Goal: Navigation & Orientation: Find specific page/section

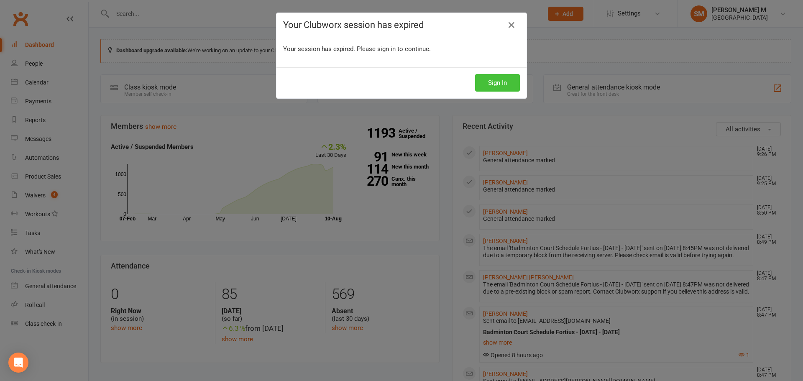
click at [493, 87] on button "Sign In" at bounding box center [497, 83] width 45 height 18
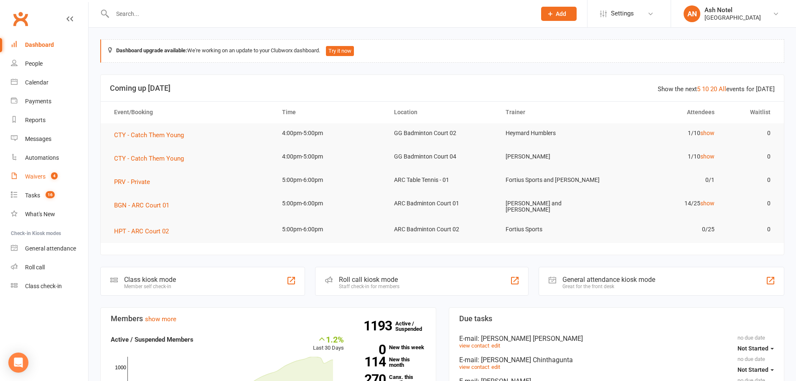
click at [49, 174] on count-badge "4" at bounding box center [52, 176] width 11 height 7
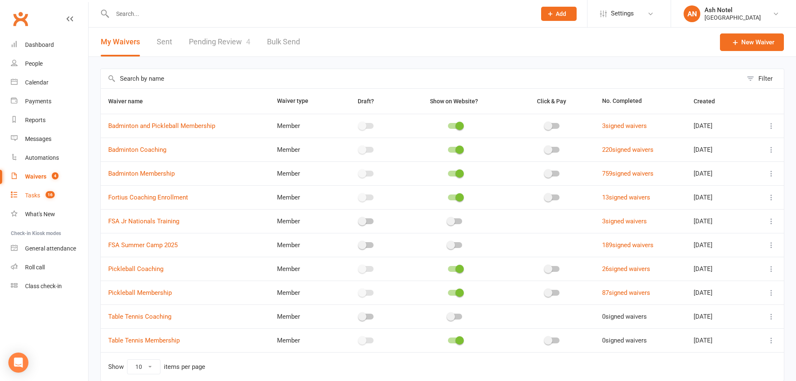
click at [42, 195] on count-badge "16" at bounding box center [47, 195] width 13 height 7
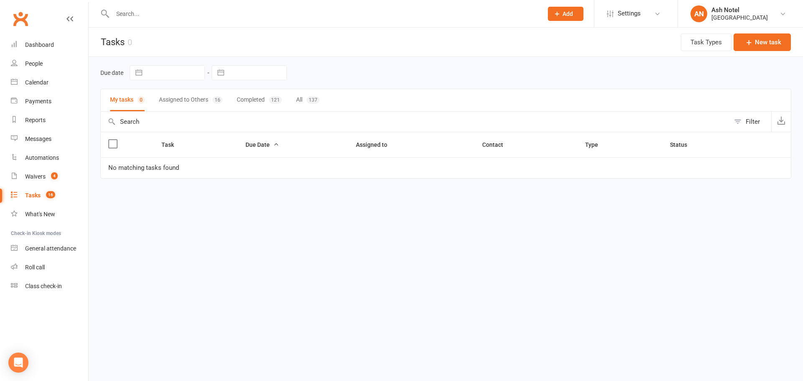
click at [212, 107] on button "Assigned to Others 16" at bounding box center [191, 100] width 64 height 22
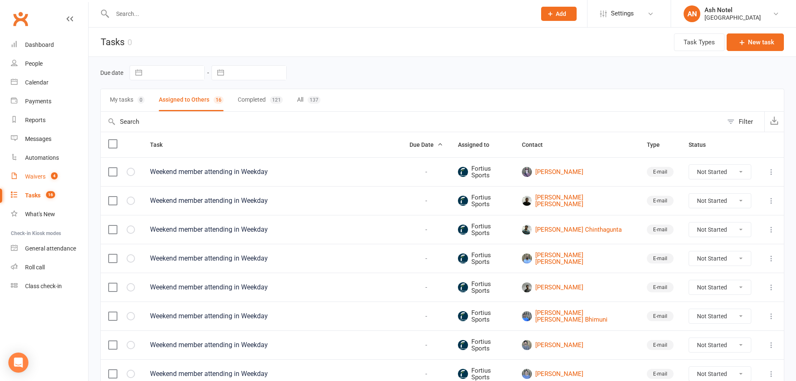
click at [44, 172] on link "Waivers 4" at bounding box center [49, 176] width 77 height 19
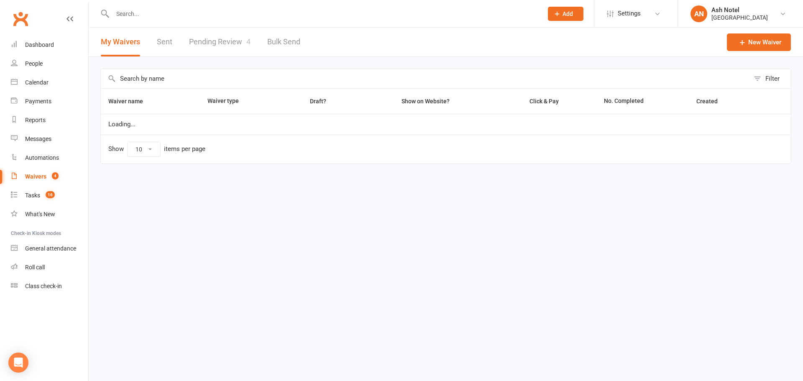
click at [230, 33] on link "Pending Review 4" at bounding box center [219, 42] width 61 height 29
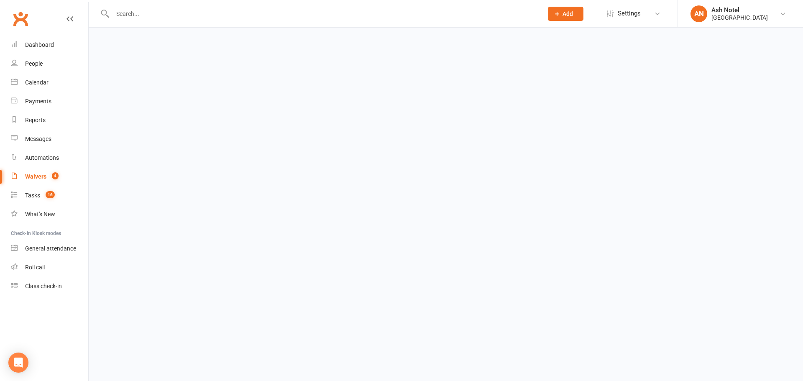
select select "25"
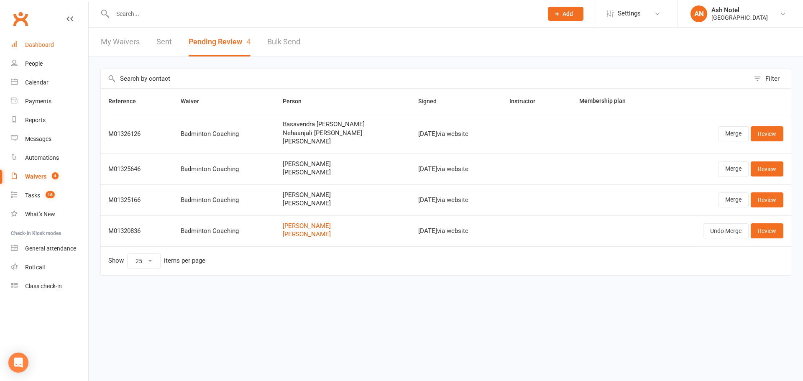
click at [20, 46] on link "Dashboard" at bounding box center [49, 45] width 77 height 19
